Goal: Obtain resource: Download file/media

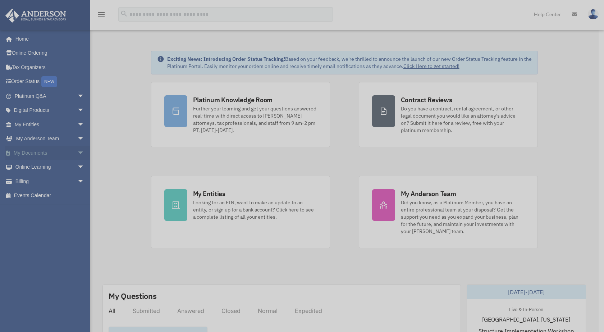
click at [78, 152] on div "x" at bounding box center [302, 166] width 604 height 332
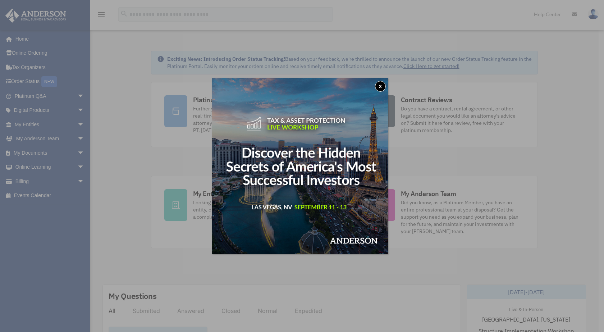
click at [380, 84] on button "x" at bounding box center [380, 86] width 11 height 11
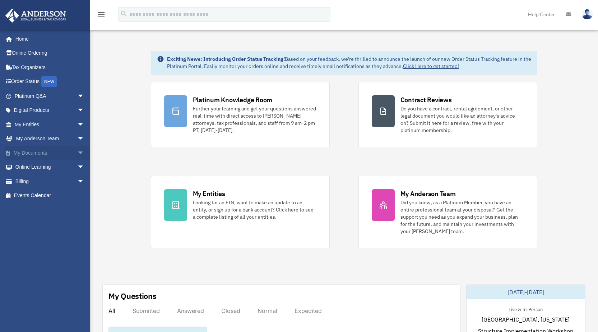
click at [77, 152] on span "arrow_drop_down" at bounding box center [84, 153] width 14 height 15
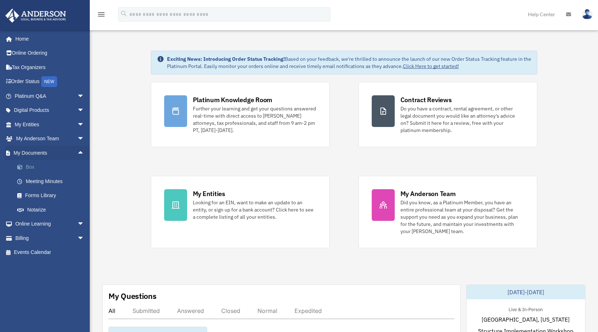
click at [28, 166] on link "Box" at bounding box center [52, 167] width 85 height 14
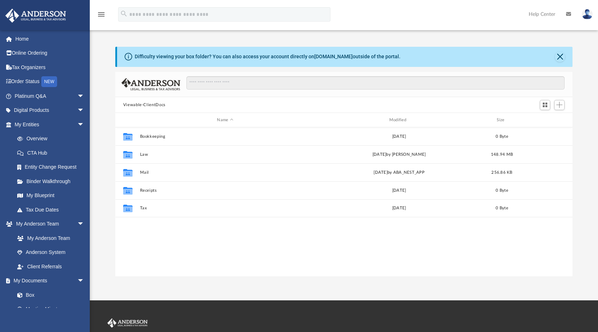
scroll to position [158, 452]
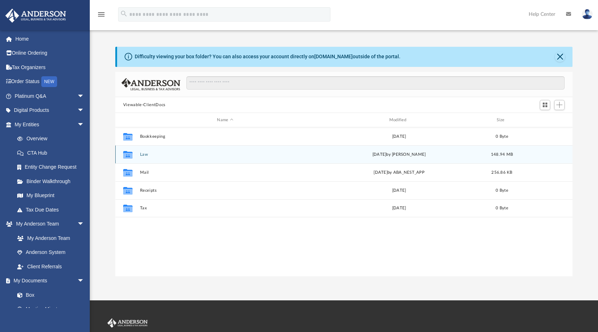
click at [171, 149] on div "Collaborated Folder Law [DATE] by [PERSON_NAME] 148.94 MB" at bounding box center [344, 154] width 458 height 18
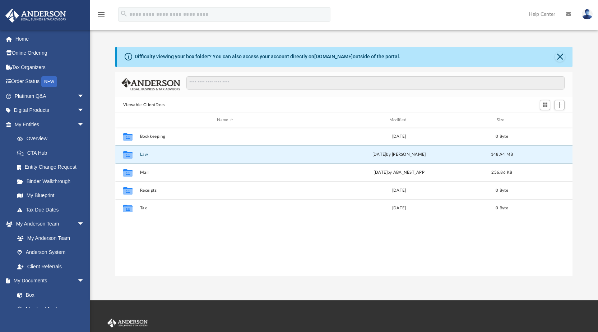
click at [571, 242] on div "Collaborated Folder Bookkeeping [DATE] 0 Byte Collaborated Folder Law [DATE] by…" at bounding box center [344, 201] width 458 height 149
click at [166, 154] on button "Law" at bounding box center [225, 154] width 171 height 5
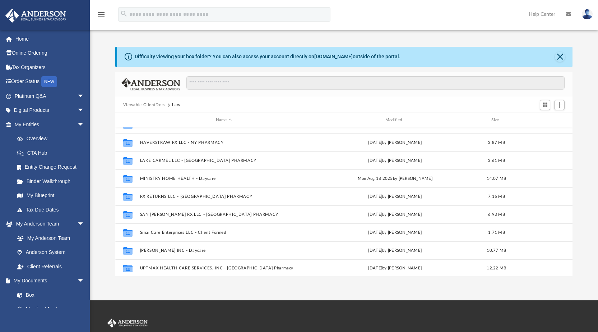
scroll to position [175, 0]
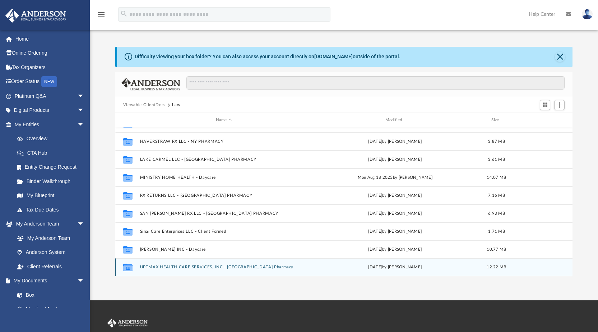
click at [203, 263] on div "Collaborated Folder UPTMAX HEALTH CARE SERVICES, INC - [GEOGRAPHIC_DATA] Pharma…" at bounding box center [344, 267] width 458 height 18
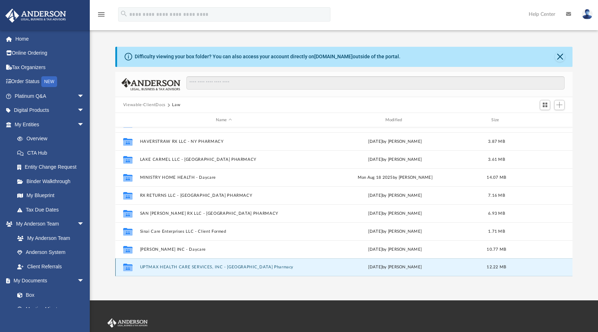
click at [215, 264] on div "Collaborated Folder UPTMAX HEALTH CARE SERVICES, INC - [GEOGRAPHIC_DATA] Pharma…" at bounding box center [344, 267] width 458 height 18
click at [278, 262] on div "Collaborated Folder UPTMAX HEALTH CARE SERVICES, INC - [GEOGRAPHIC_DATA] Pharma…" at bounding box center [344, 267] width 458 height 18
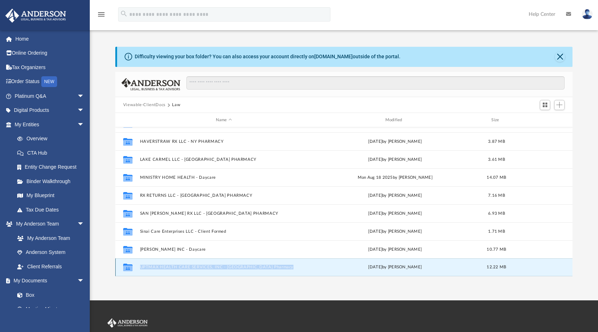
click at [158, 264] on div "Collaborated Folder UPTMAX HEALTH CARE SERVICES, INC - [GEOGRAPHIC_DATA] Pharma…" at bounding box center [344, 267] width 458 height 18
click at [198, 268] on button "UPTMAX HEALTH CARE SERVICES, INC - [GEOGRAPHIC_DATA] Pharmacy" at bounding box center [224, 267] width 168 height 5
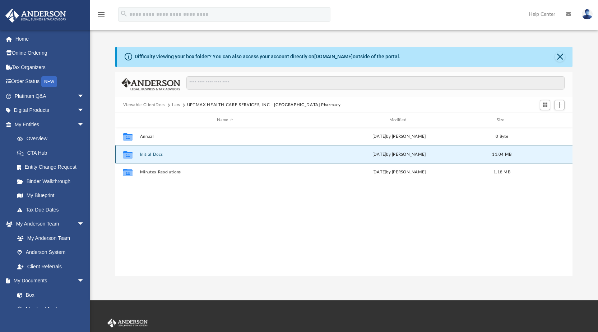
click at [166, 154] on button "Initial Docs" at bounding box center [225, 154] width 171 height 5
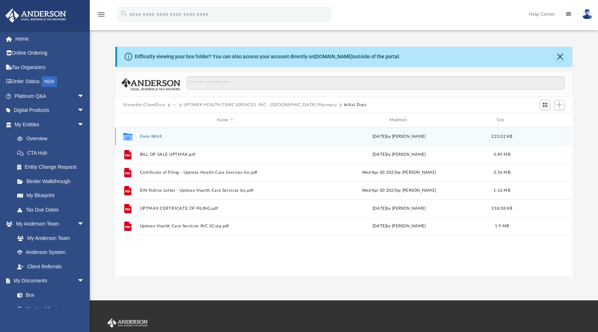
click at [148, 139] on button "Form 8869" at bounding box center [225, 136] width 171 height 5
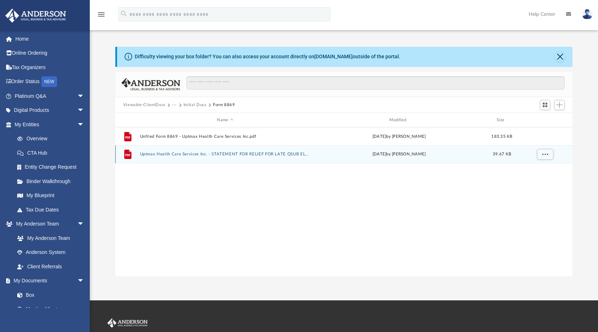
click at [241, 156] on button "Uptmax Health Care Services Inc. - STATEMENT FOR RELIEF FOR LATE QSUB ELECTIONS…" at bounding box center [225, 154] width 171 height 5
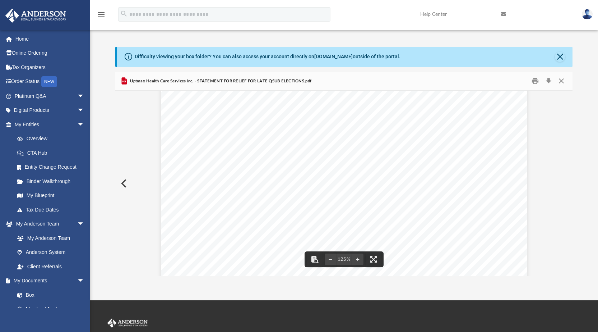
scroll to position [300, 0]
click at [537, 82] on button "Print" at bounding box center [535, 80] width 14 height 11
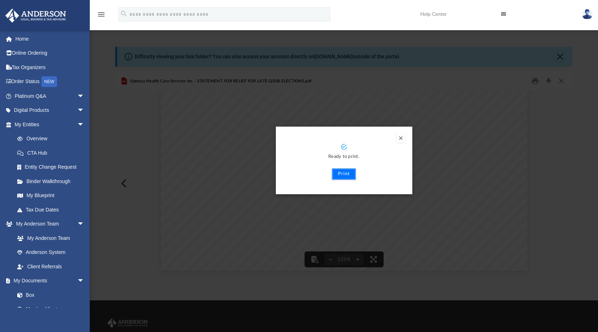
click at [348, 176] on button "Print" at bounding box center [344, 173] width 24 height 11
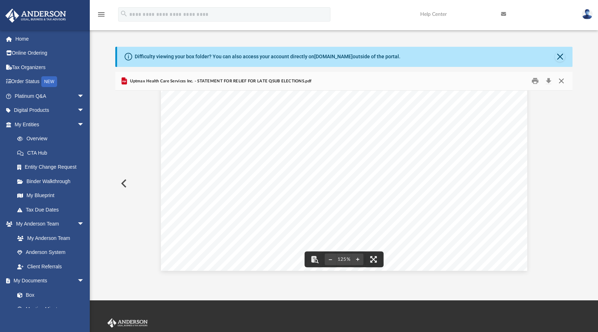
click at [559, 80] on button "Close" at bounding box center [561, 80] width 13 height 11
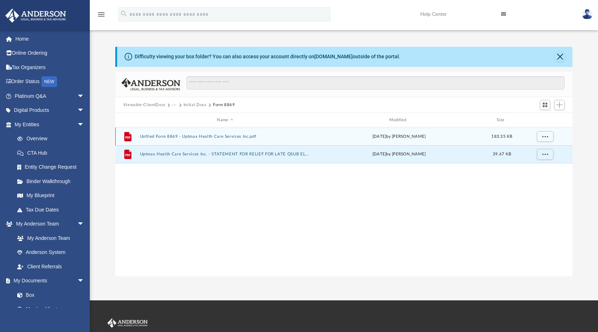
click at [231, 135] on button "Unfiled Form 8869 - Uptmax Health Care Services Inc.pdf" at bounding box center [225, 136] width 171 height 5
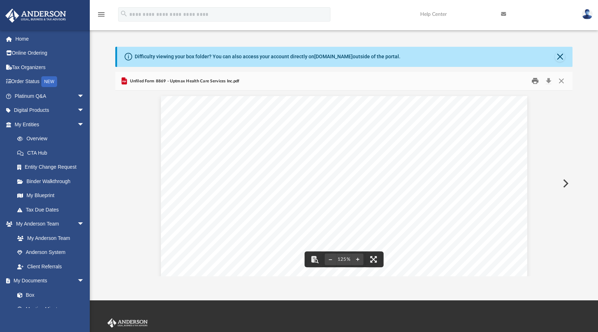
click at [535, 83] on button "Print" at bounding box center [535, 80] width 14 height 11
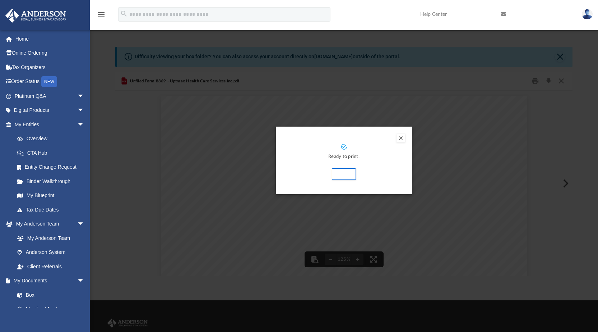
click at [346, 166] on div "Ready to print. Print" at bounding box center [344, 161] width 122 height 36
click at [345, 175] on button "Print" at bounding box center [344, 173] width 24 height 11
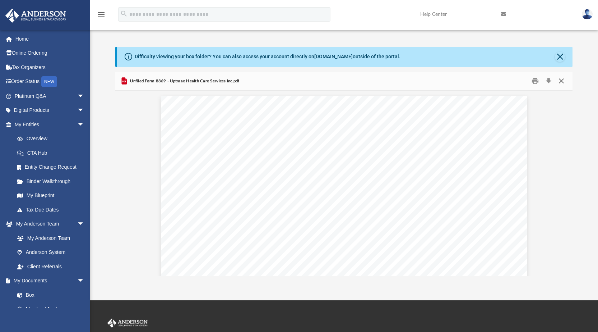
drag, startPoint x: 563, startPoint y: 82, endPoint x: 534, endPoint y: 77, distance: 29.5
click at [562, 82] on button "Close" at bounding box center [561, 80] width 13 height 11
